Goal: Task Accomplishment & Management: Manage account settings

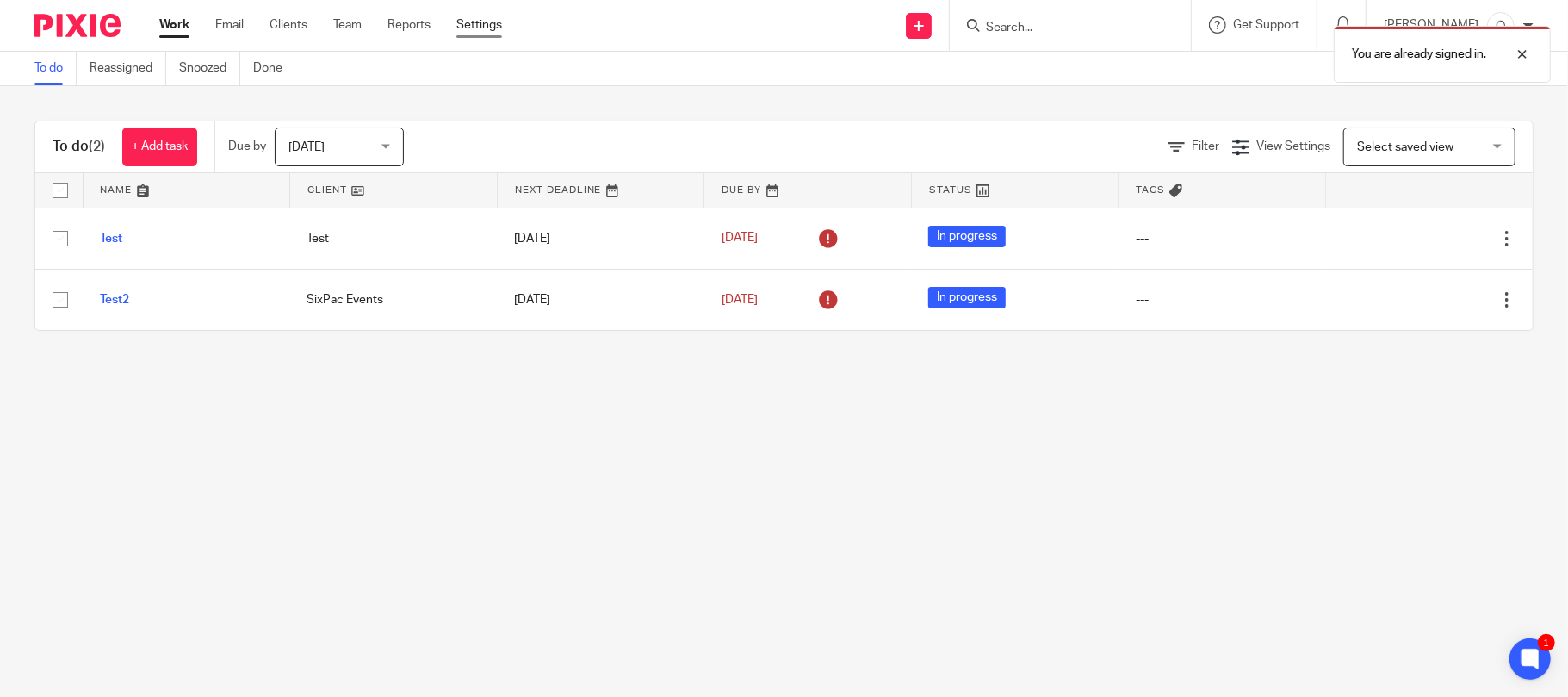
click at [485, 27] on link "Settings" at bounding box center [479, 24] width 46 height 17
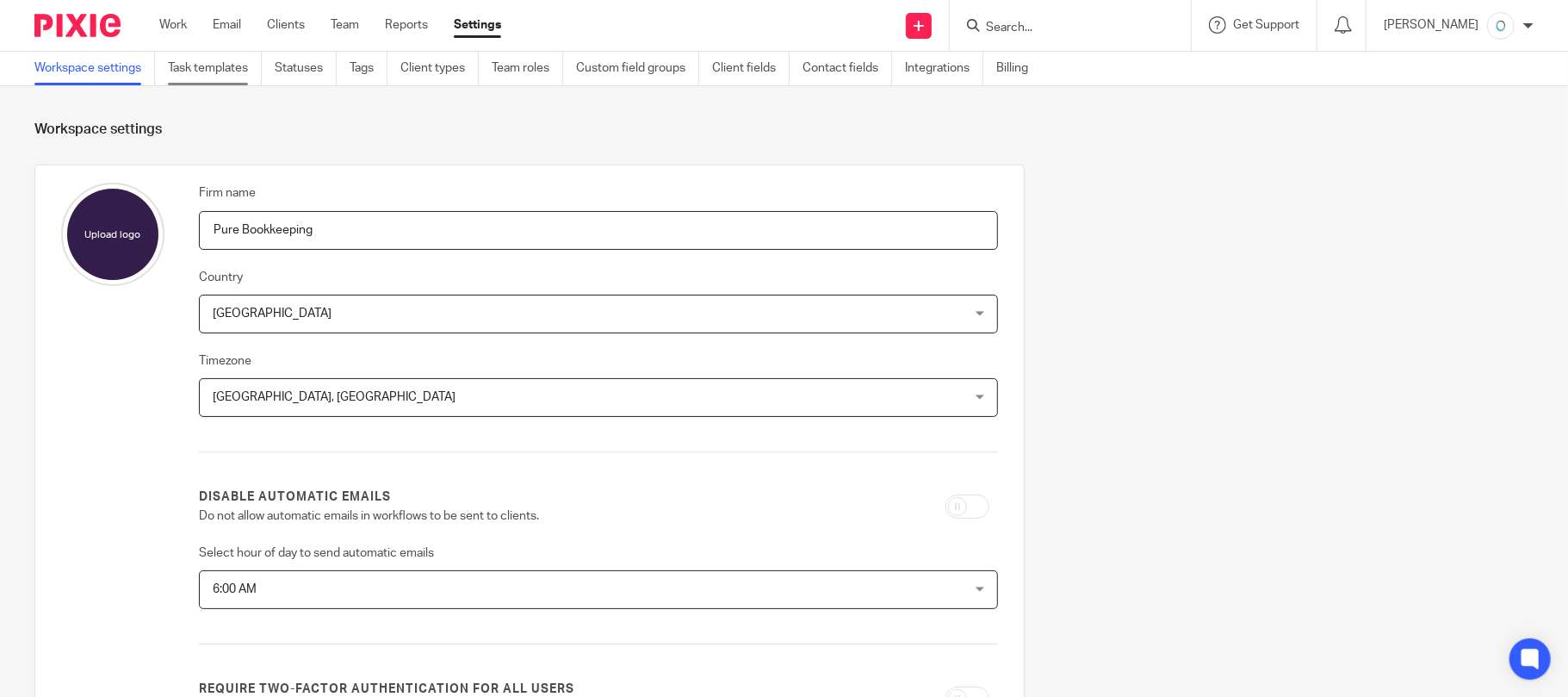
click at [211, 67] on link "Task templates" at bounding box center [215, 68] width 94 height 34
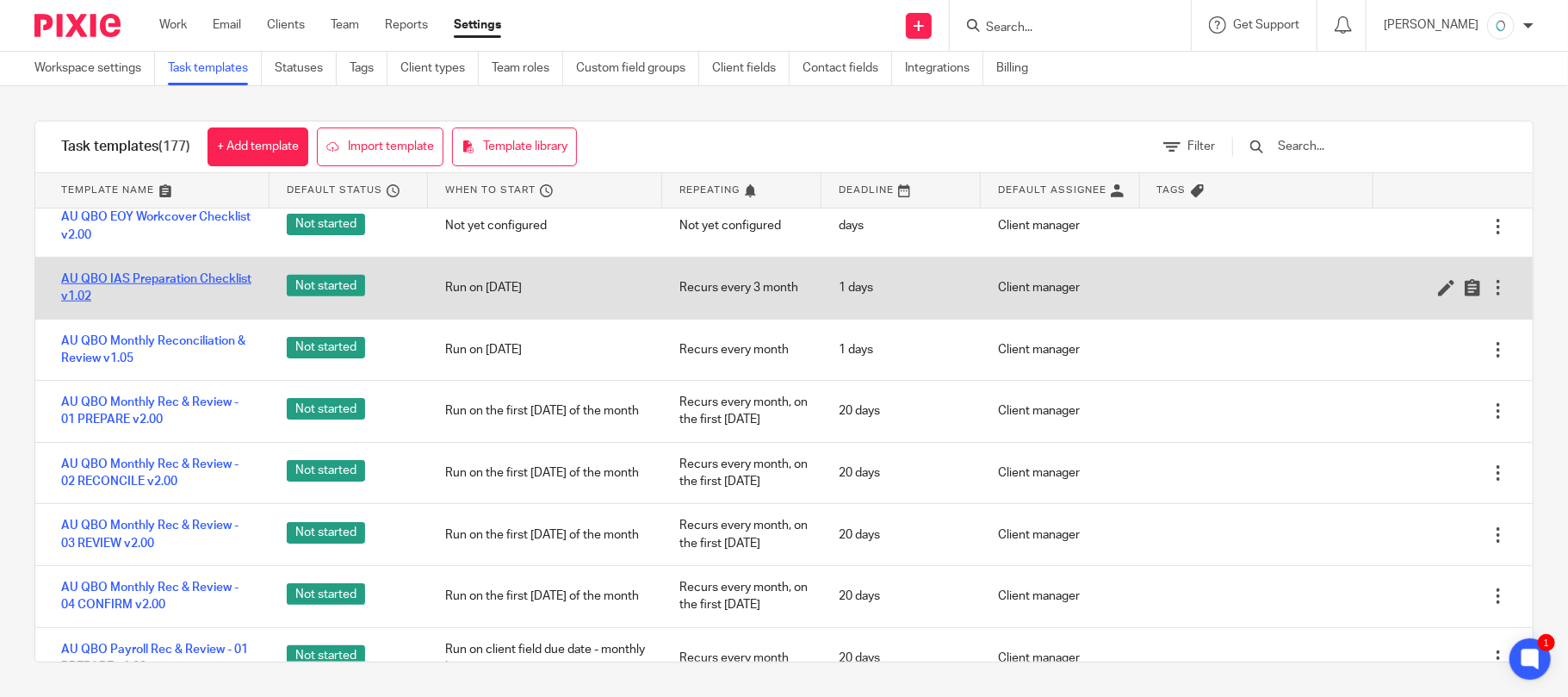
scroll to position [1263, 0]
